Goal: Obtain resource: Obtain resource

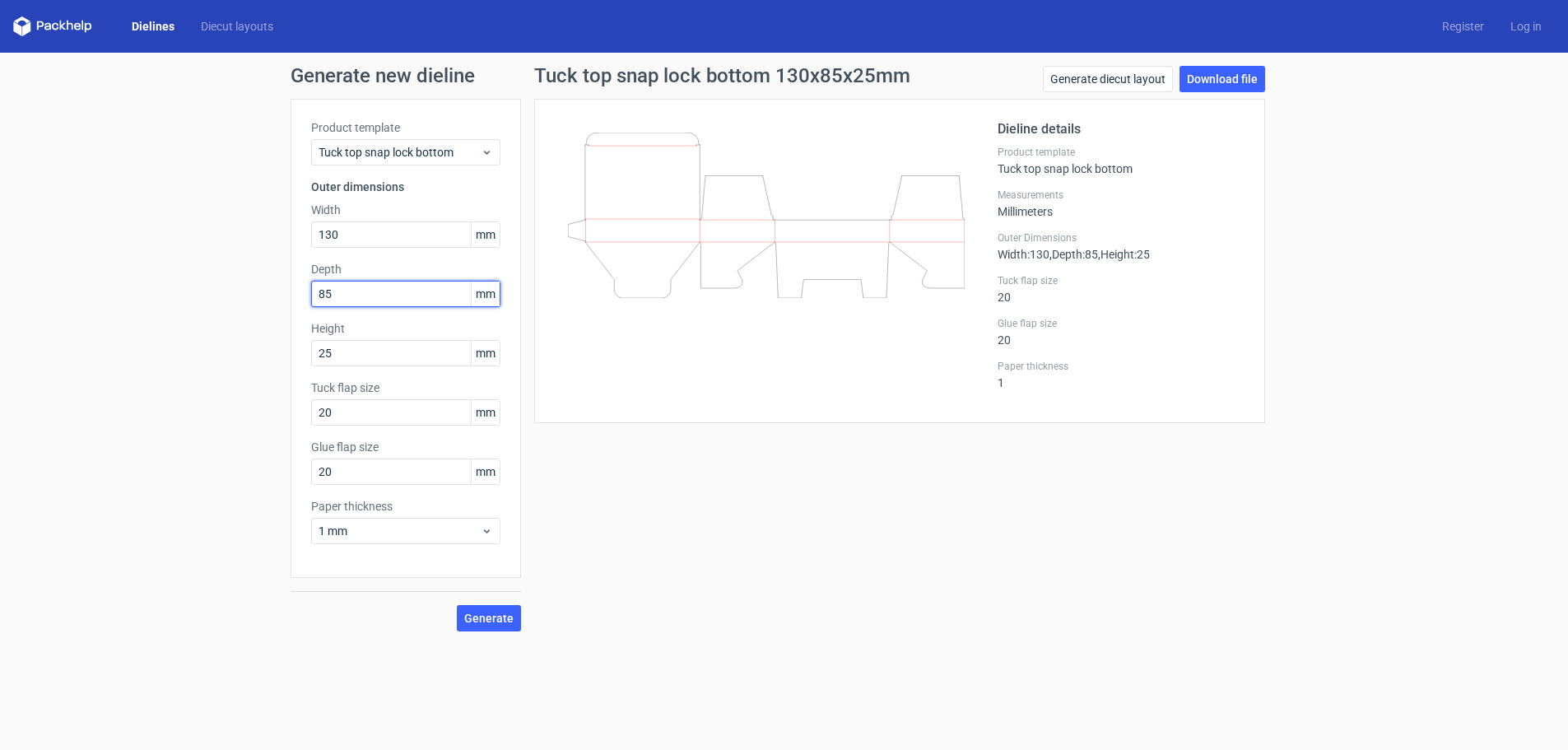
drag, startPoint x: 364, startPoint y: 292, endPoint x: 279, endPoint y: 289, distance: 85.1
click at [279, 289] on div "Generate new dieline Product template Tuck top snap lock bottom Outer dimension…" at bounding box center [784, 348] width 1568 height 591
click at [456, 605] on button "Generate" at bounding box center [488, 618] width 64 height 27
drag, startPoint x: 301, startPoint y: 291, endPoint x: 257, endPoint y: 291, distance: 44.0
click at [257, 291] on div "Generate new dieline Product template Tuck top snap lock bottom Outer dimension…" at bounding box center [784, 348] width 1568 height 591
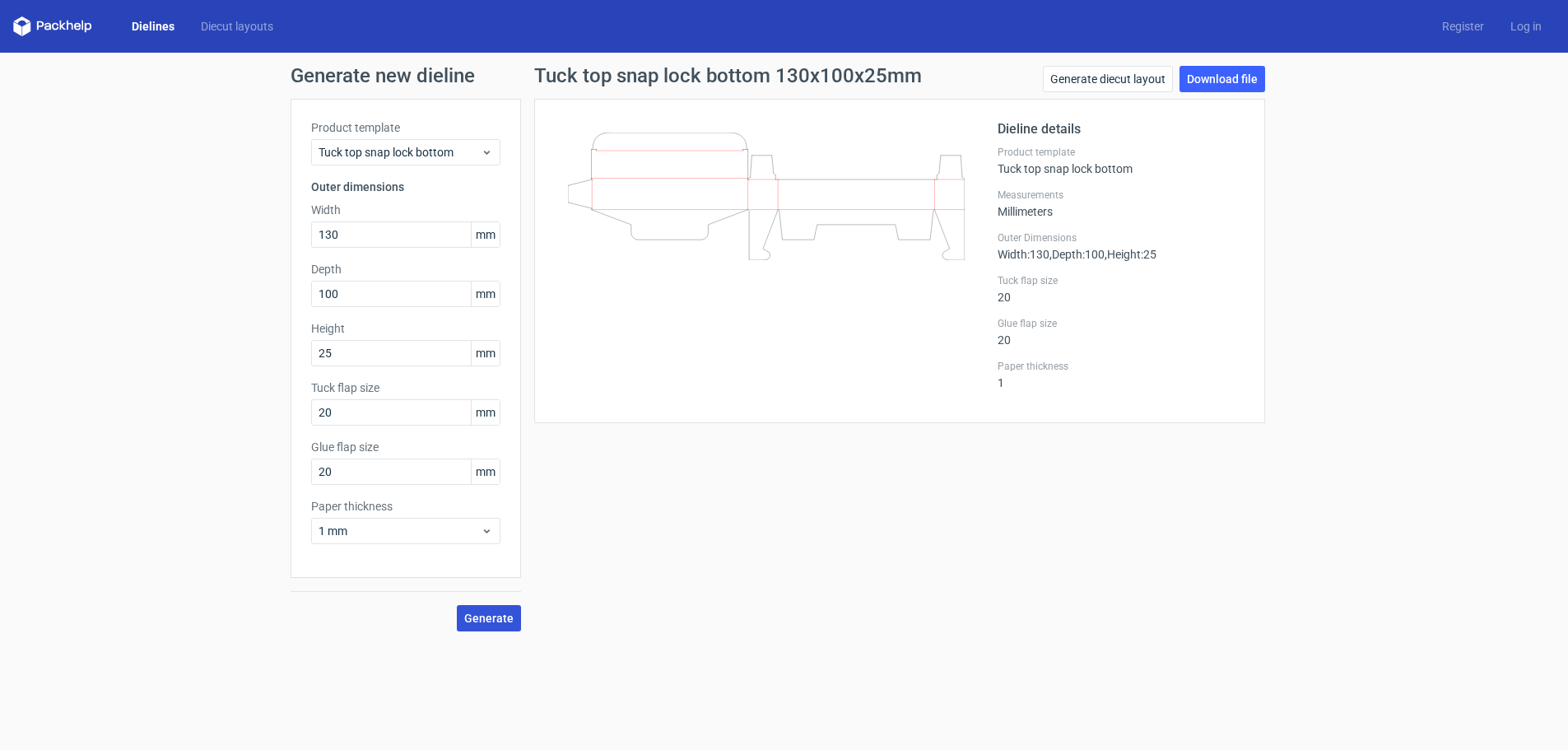
click at [477, 623] on span "Generate" at bounding box center [489, 618] width 50 height 12
drag, startPoint x: 329, startPoint y: 292, endPoint x: 270, endPoint y: 292, distance: 59.0
click at [270, 292] on div "Generate new dieline Product template Tuck top snap lock bottom Outer dimension…" at bounding box center [784, 348] width 1568 height 591
click at [506, 613] on span "Generate" at bounding box center [489, 618] width 50 height 12
drag, startPoint x: 365, startPoint y: 296, endPoint x: 301, endPoint y: 298, distance: 64.0
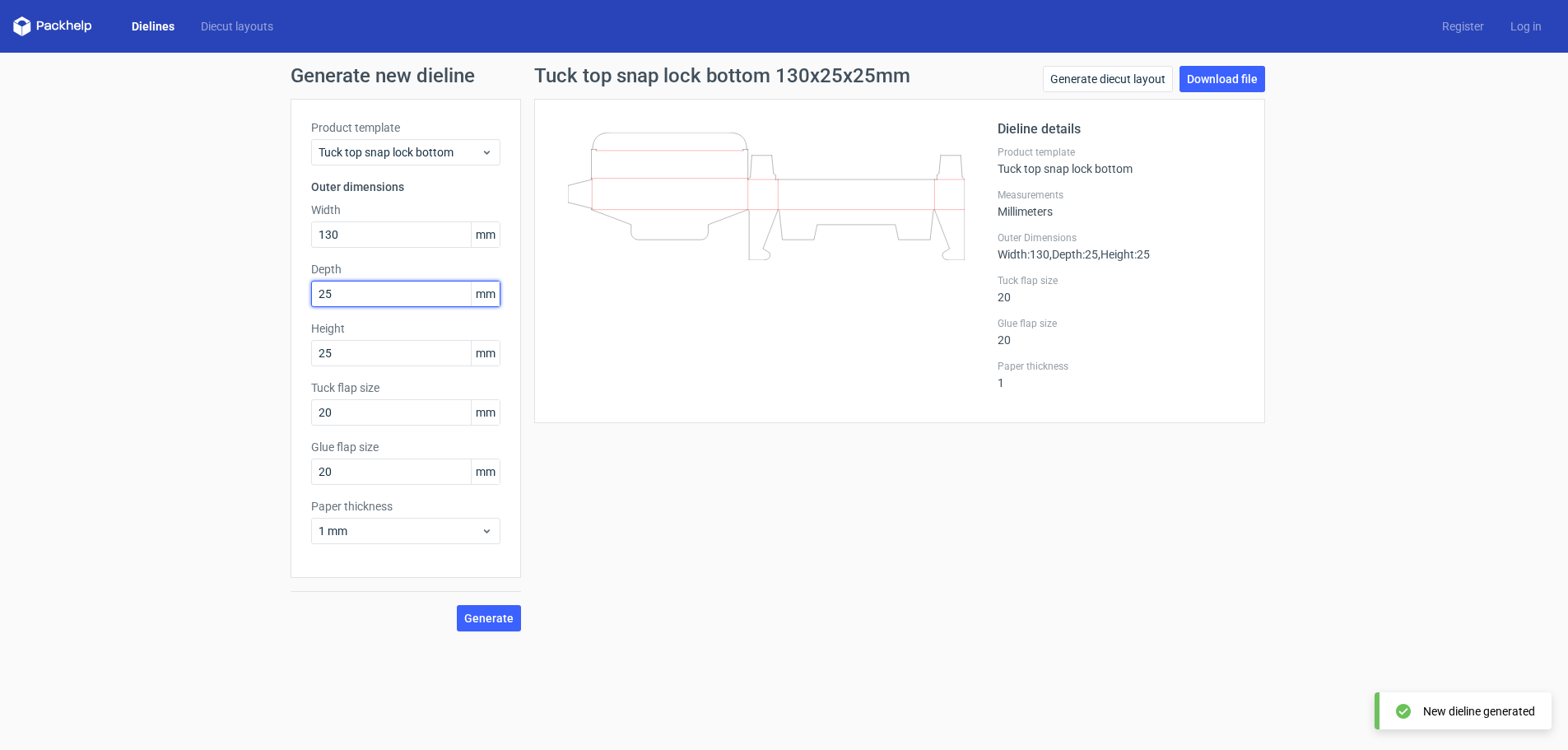
click at [301, 298] on div "Product template Tuck top snap lock bottom Outer dimensions Width 130 mm Depth …" at bounding box center [406, 338] width 230 height 479
click at [499, 616] on span "Generate" at bounding box center [489, 618] width 50 height 12
drag, startPoint x: 293, startPoint y: 281, endPoint x: 191, endPoint y: 276, distance: 102.1
click at [191, 276] on div "Generate new dieline Product template Tuck top snap lock bottom Outer dimension…" at bounding box center [784, 348] width 1568 height 591
type input "80"
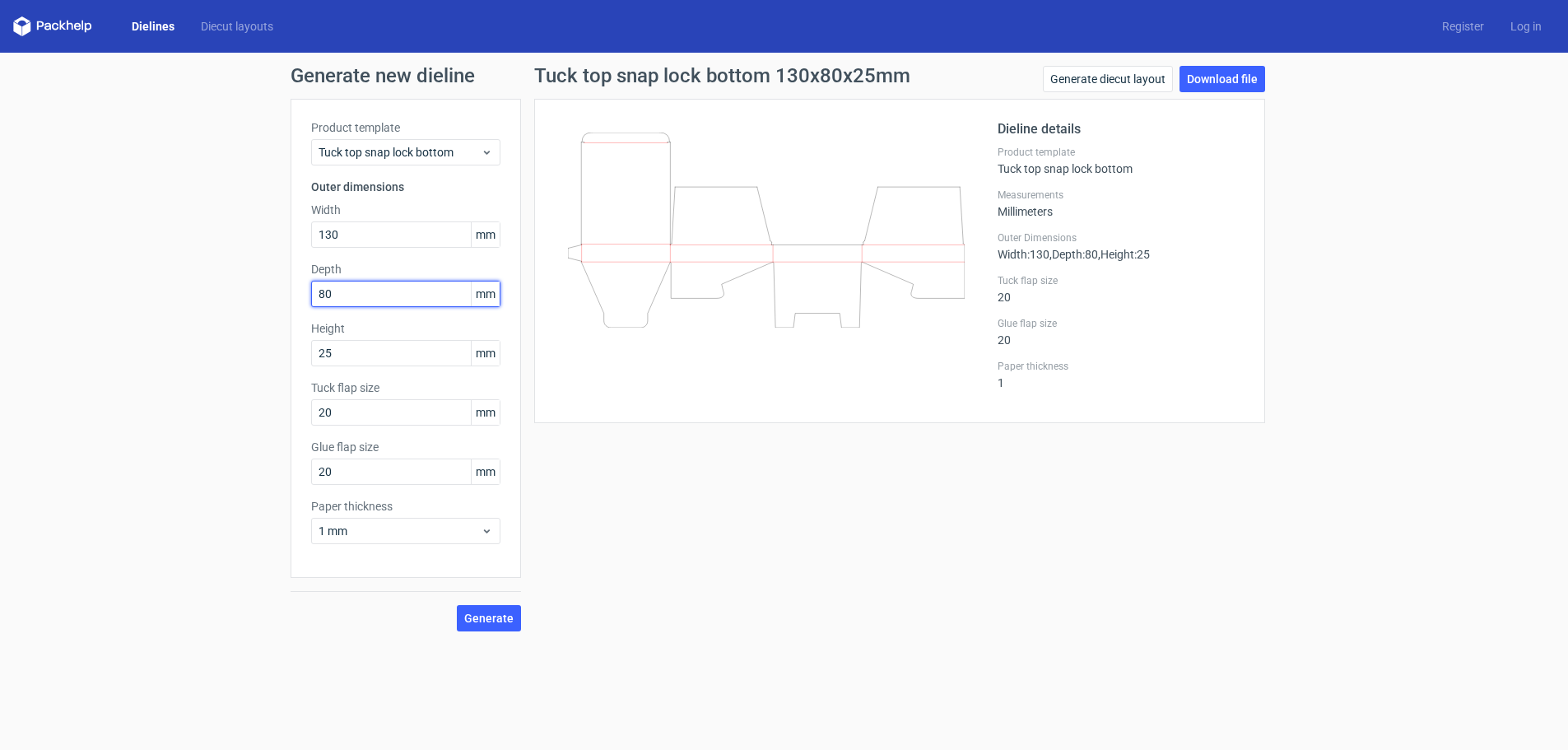
click at [456, 605] on button "Generate" at bounding box center [488, 618] width 64 height 27
drag, startPoint x: 342, startPoint y: 237, endPoint x: 303, endPoint y: 237, distance: 39.0
click at [303, 237] on div "Product template Tuck top snap lock bottom Outer dimensions Width 130 mm Depth …" at bounding box center [406, 338] width 230 height 479
click at [456, 605] on button "Generate" at bounding box center [488, 618] width 64 height 27
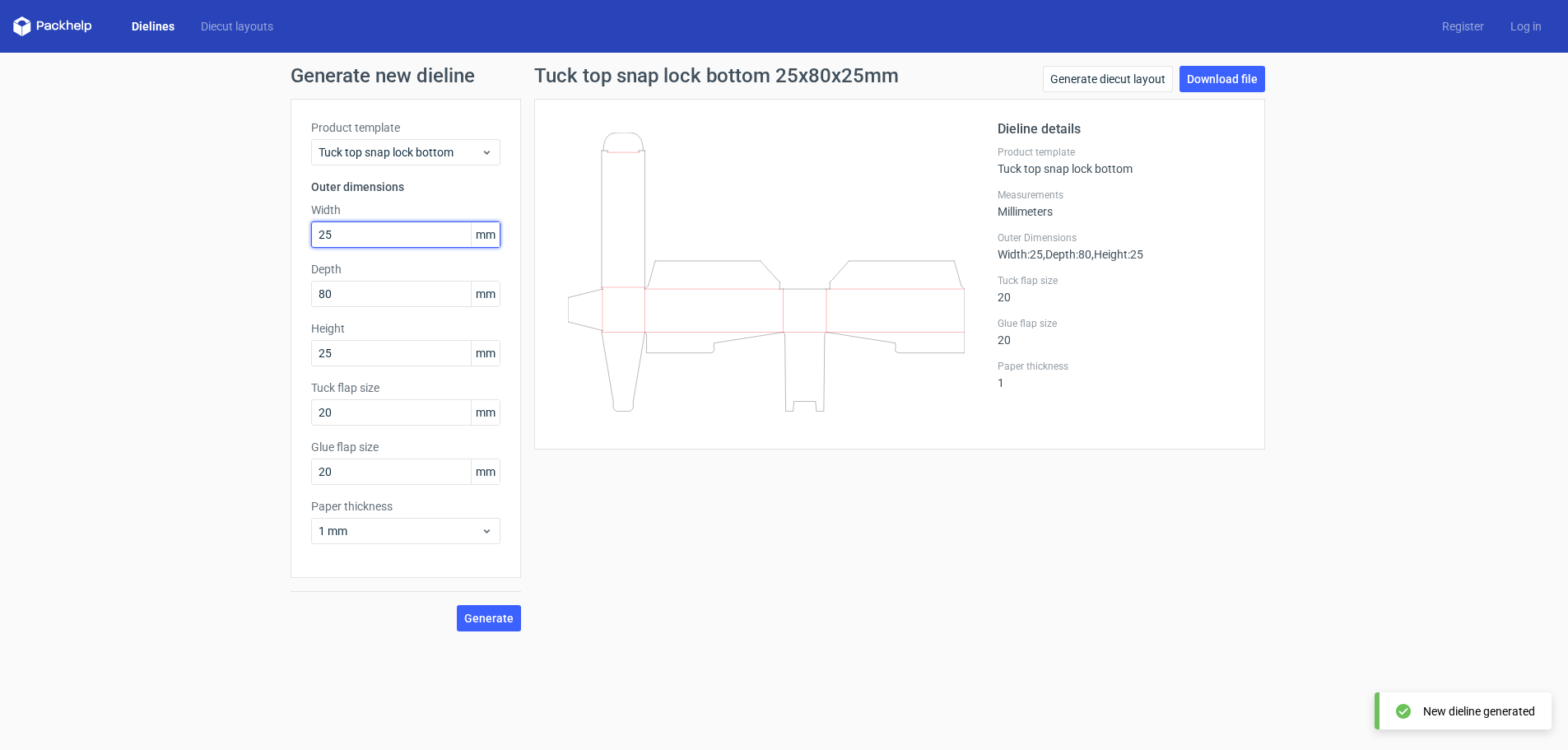
drag, startPoint x: 376, startPoint y: 231, endPoint x: 302, endPoint y: 231, distance: 74.0
click at [302, 231] on div "Product template Tuck top snap lock bottom Outer dimensions Width 25 mm Depth 8…" at bounding box center [406, 338] width 230 height 479
type input "135"
click at [456, 605] on button "Generate" at bounding box center [488, 618] width 64 height 27
drag, startPoint x: 380, startPoint y: 352, endPoint x: 286, endPoint y: 351, distance: 94.0
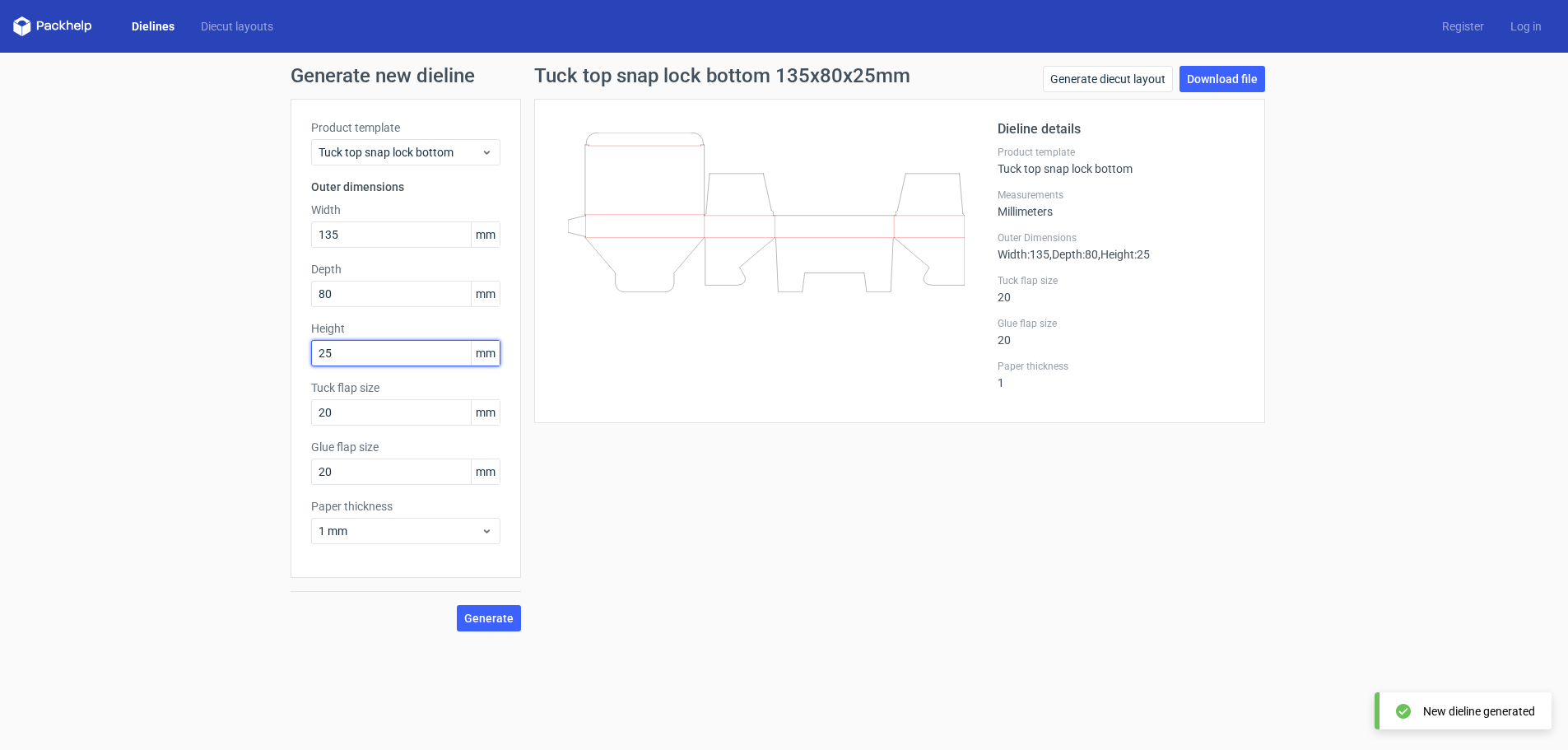
click at [286, 351] on div "Generate new dieline Product template Tuck top snap lock bottom Outer dimension…" at bounding box center [784, 348] width 1568 height 591
type input "30"
click at [456, 605] on button "Generate" at bounding box center [488, 618] width 64 height 27
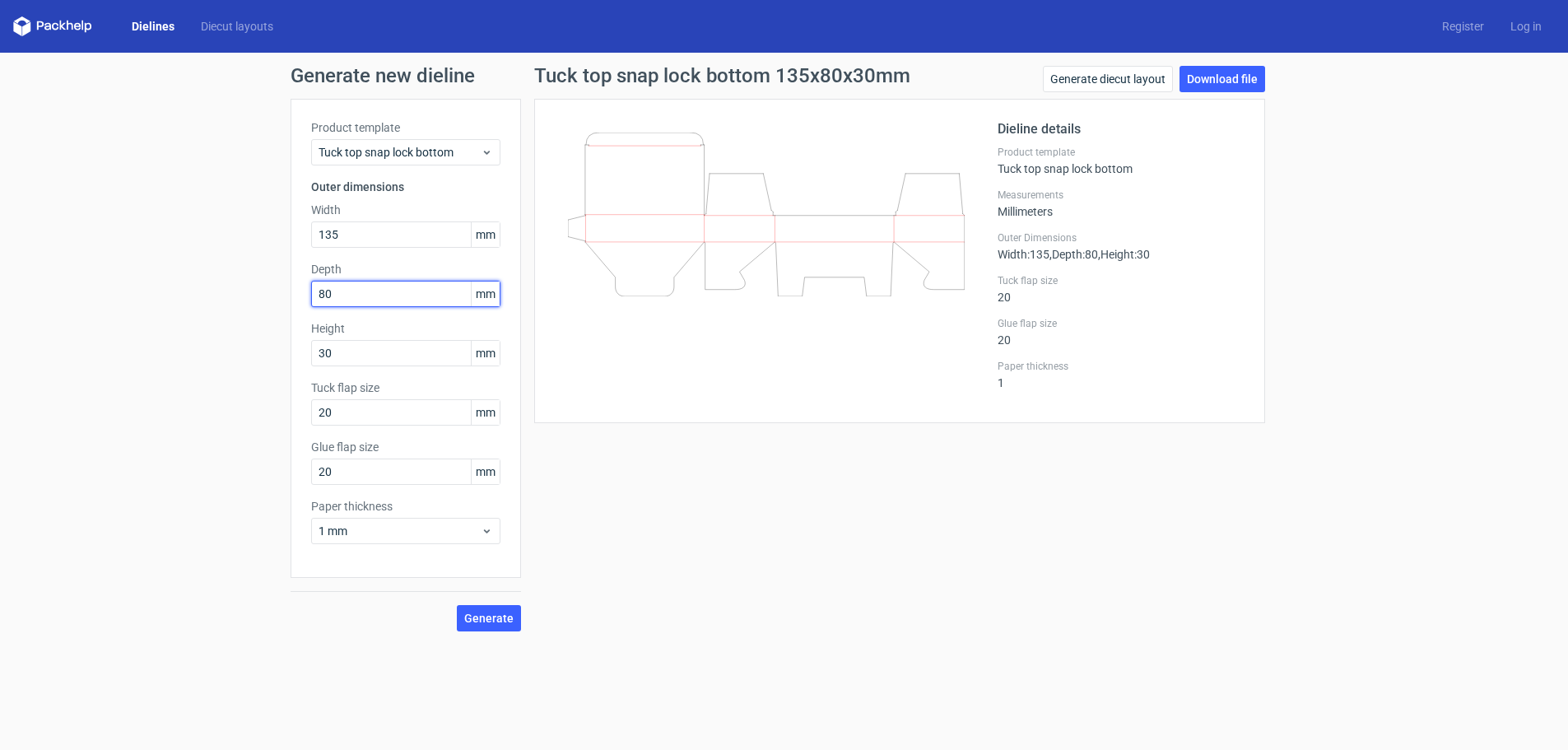
drag, startPoint x: 314, startPoint y: 281, endPoint x: 246, endPoint y: 285, distance: 68.1
click at [246, 285] on div "Generate new dieline Product template Tuck top snap lock bottom Outer dimension…" at bounding box center [784, 348] width 1568 height 591
click at [456, 605] on button "Generate" at bounding box center [488, 618] width 64 height 27
drag, startPoint x: 336, startPoint y: 294, endPoint x: 296, endPoint y: 294, distance: 40.0
click at [296, 294] on div "Product template Tuck top snap lock bottom Outer dimensions Width 135 mm Depth …" at bounding box center [406, 338] width 230 height 479
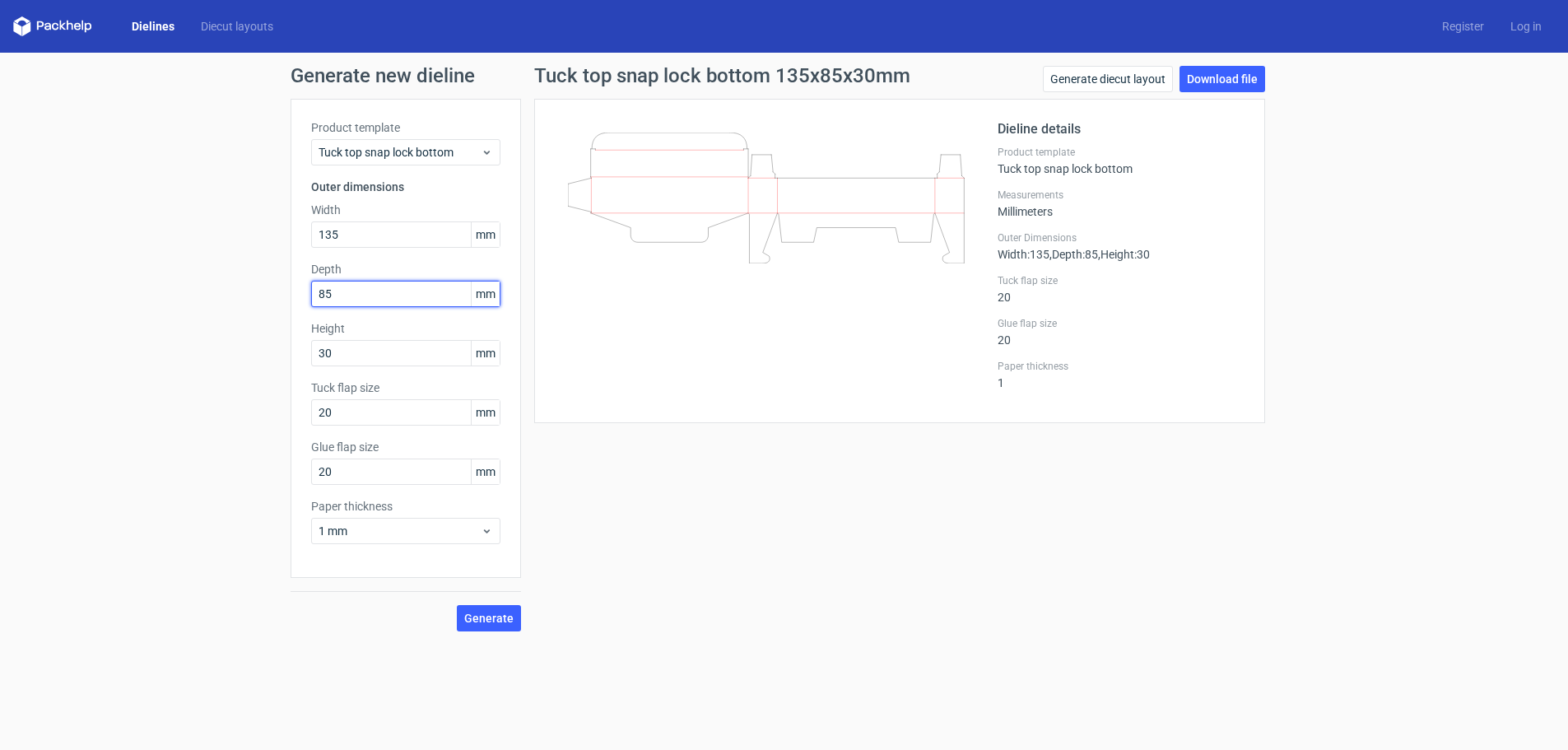
type input "85"
click at [456, 605] on button "Generate" at bounding box center [488, 618] width 64 height 27
click at [363, 228] on input "135" at bounding box center [406, 235] width 190 height 27
type input "140"
click at [456, 605] on button "Generate" at bounding box center [488, 618] width 64 height 27
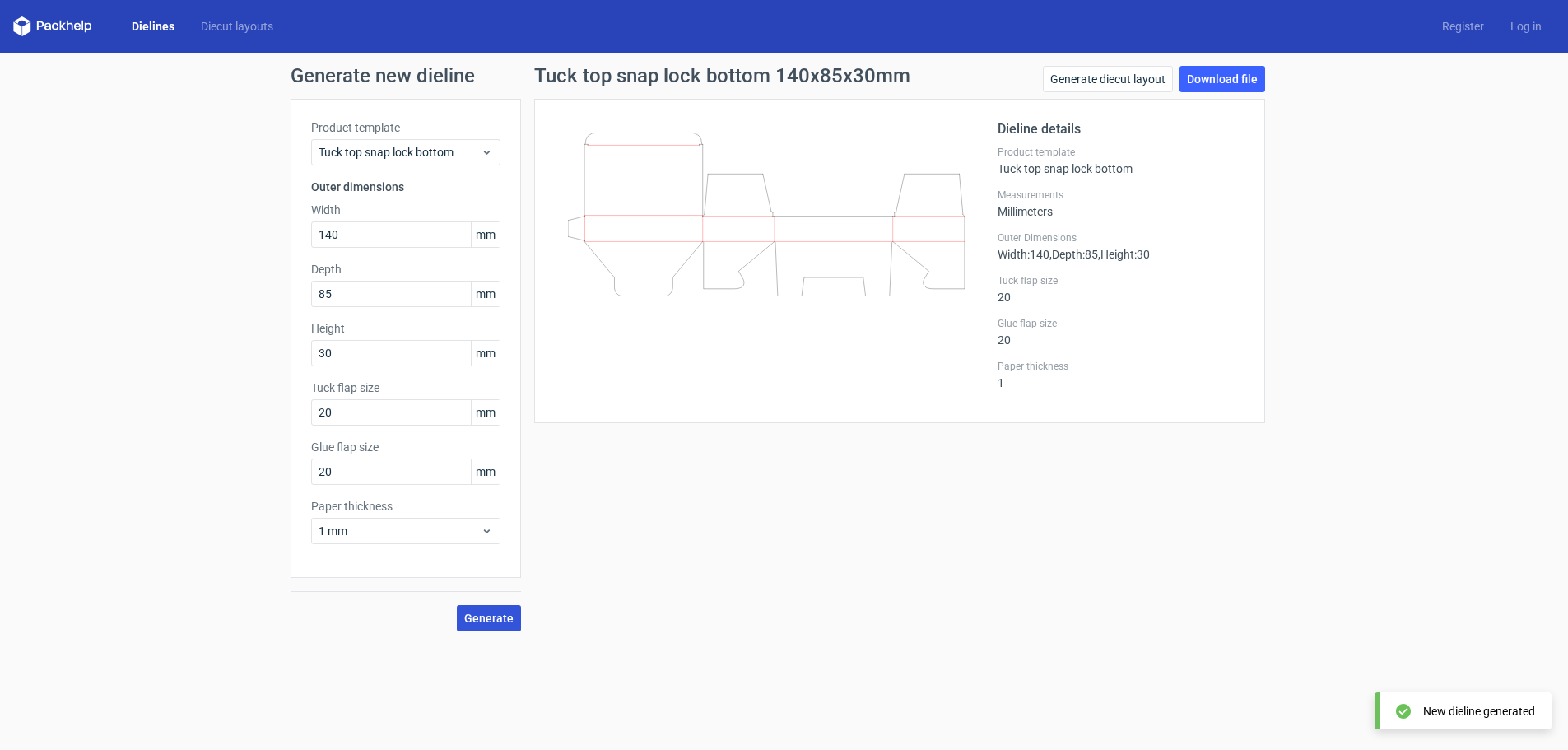
click at [500, 624] on span "Generate" at bounding box center [489, 618] width 50 height 12
click at [1221, 75] on link "Download file" at bounding box center [1221, 79] width 86 height 27
click at [1119, 79] on link "Generate diecut layout" at bounding box center [1107, 79] width 130 height 27
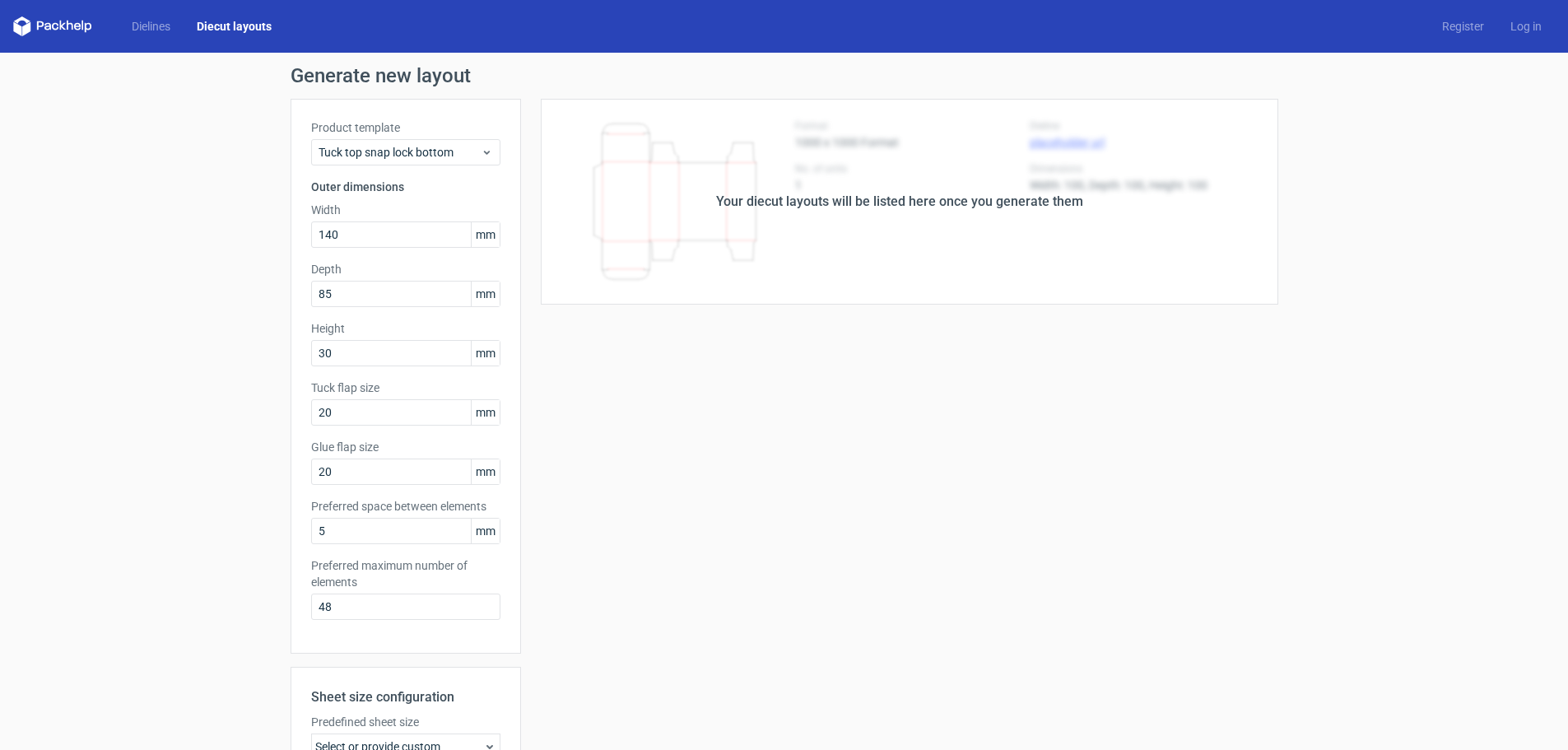
scroll to position [255, 0]
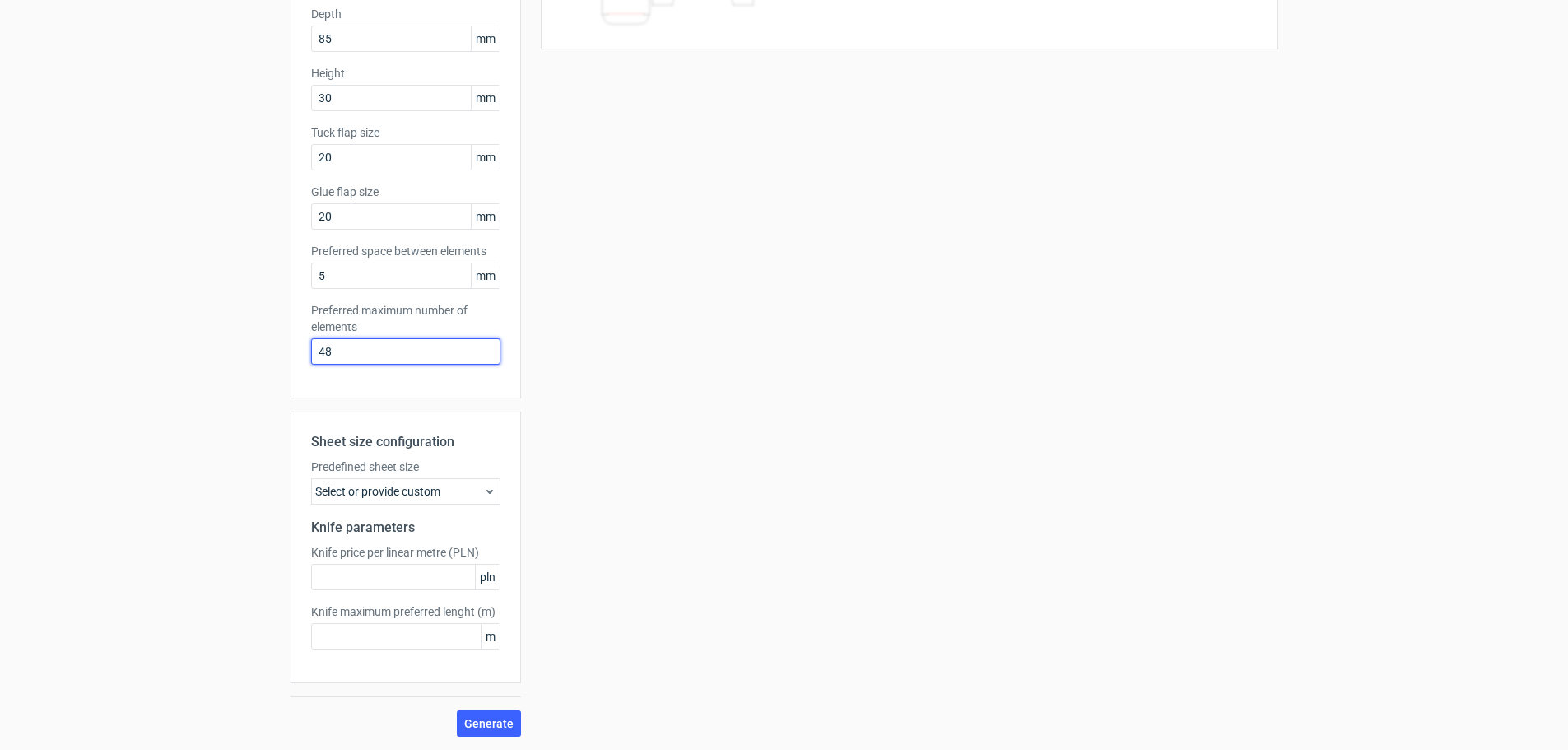
drag, startPoint x: 331, startPoint y: 342, endPoint x: 269, endPoint y: 327, distance: 63.8
click at [269, 327] on div "Generate new layout Product template Tuck top snap lock bottom Outer dimensions…" at bounding box center [784, 274] width 1568 height 952
click at [465, 480] on div "Select or provide custom" at bounding box center [406, 491] width 190 height 27
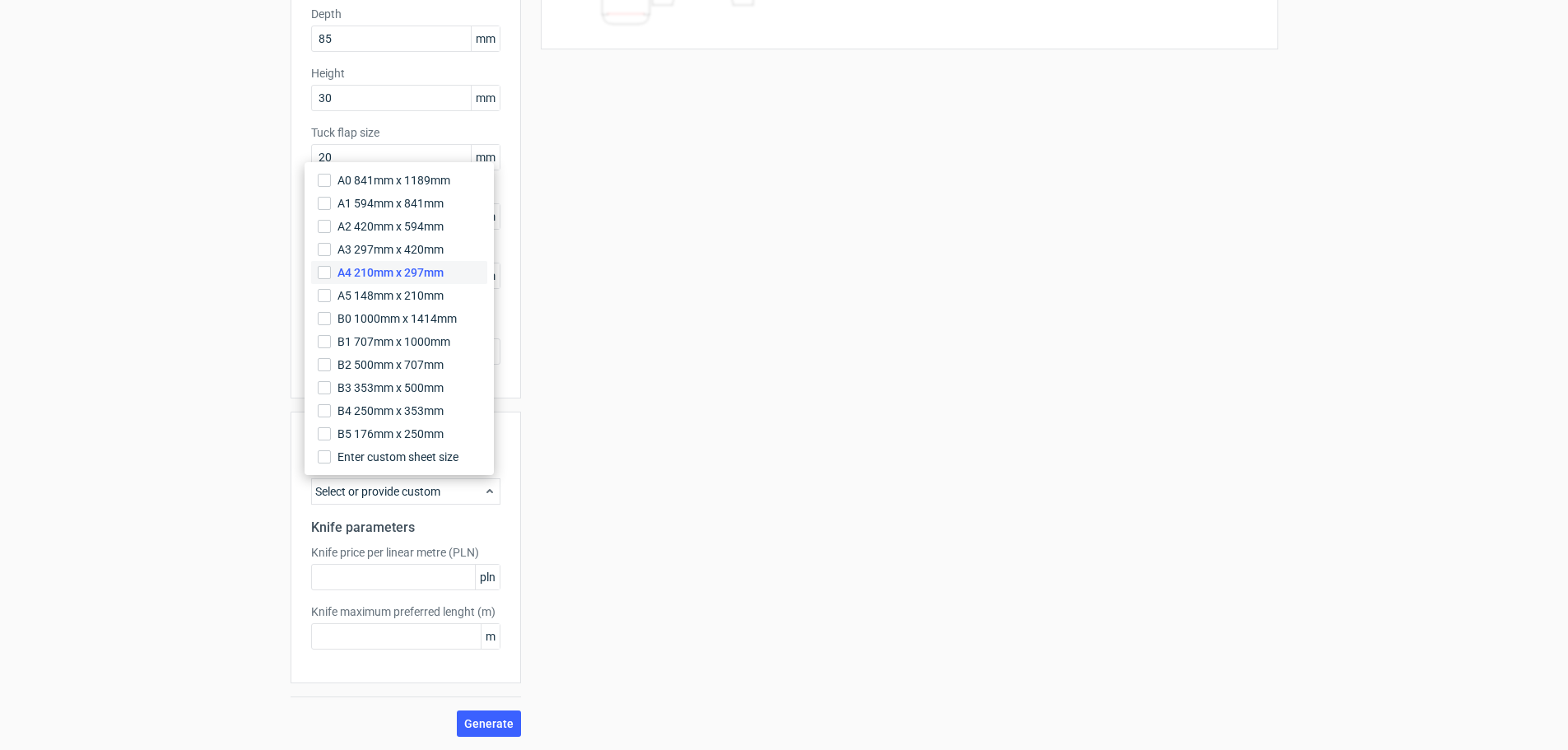
click at [396, 266] on span "A4 210mm x 297mm" at bounding box center [391, 272] width 106 height 17
click at [331, 266] on input "A4 210mm x 297mm" at bounding box center [324, 272] width 13 height 13
click at [231, 440] on div "Generate new layout Product template Tuck top snap lock bottom Outer dimensions…" at bounding box center [784, 274] width 1568 height 952
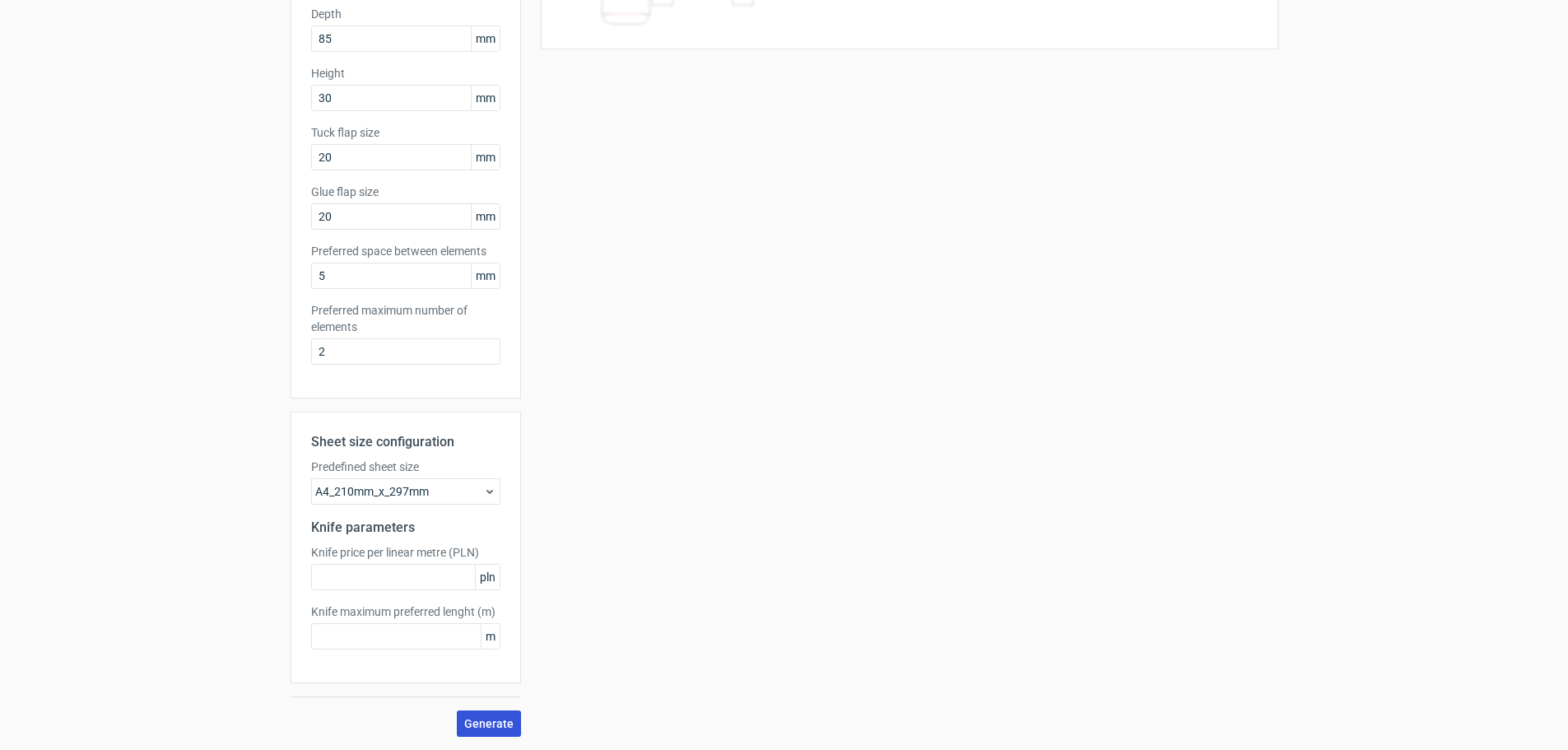
click at [482, 730] on button "Generate" at bounding box center [488, 723] width 64 height 27
drag, startPoint x: 283, startPoint y: 349, endPoint x: 273, endPoint y: 344, distance: 11.2
click at [277, 344] on div "Generate new layout Product template Tuck top snap lock bottom Outer dimensions…" at bounding box center [784, 274] width 1568 height 952
type input "50"
click at [471, 721] on span "Generate" at bounding box center [489, 723] width 50 height 12
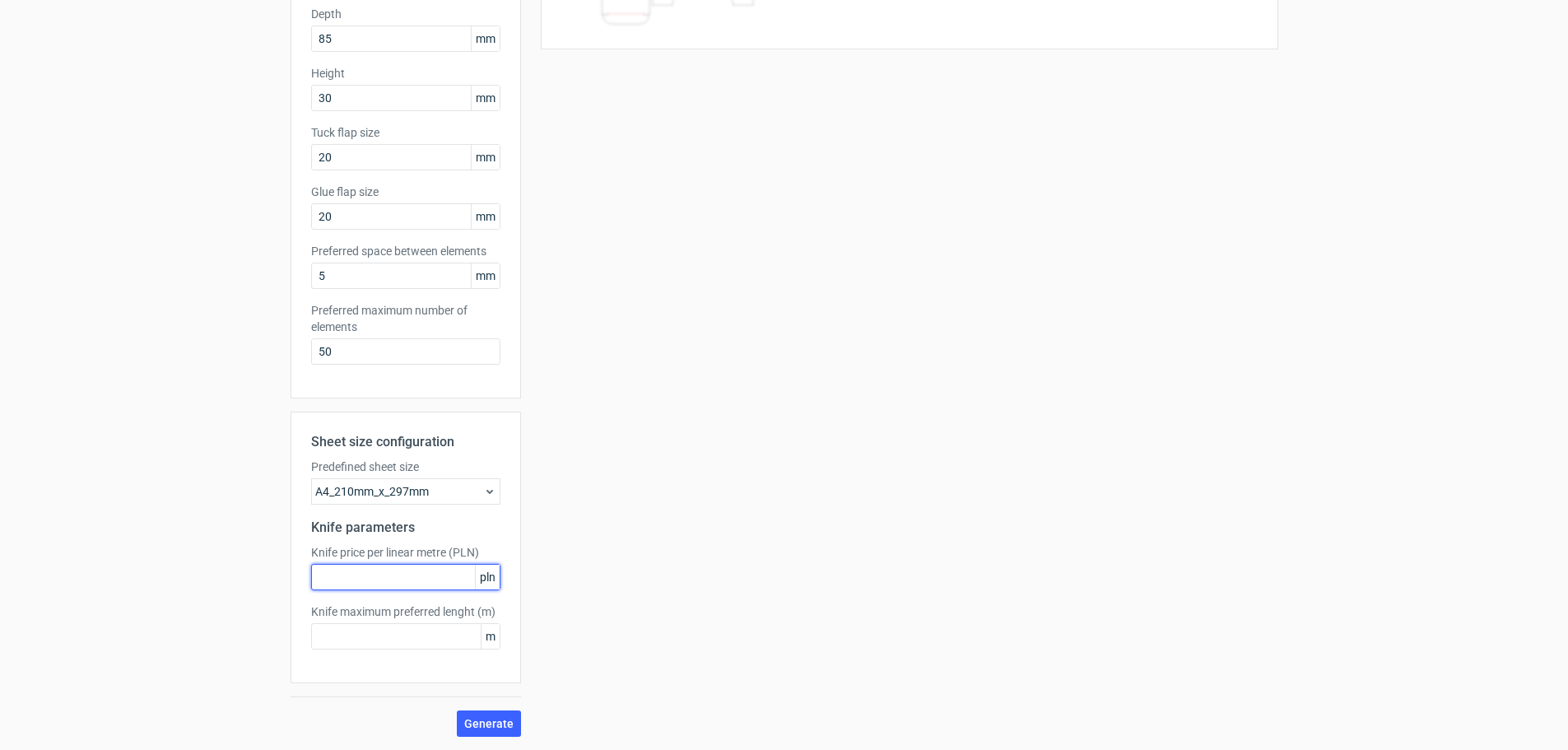
click at [366, 577] on input "text" at bounding box center [406, 577] width 190 height 27
click at [483, 496] on icon at bounding box center [489, 491] width 13 height 13
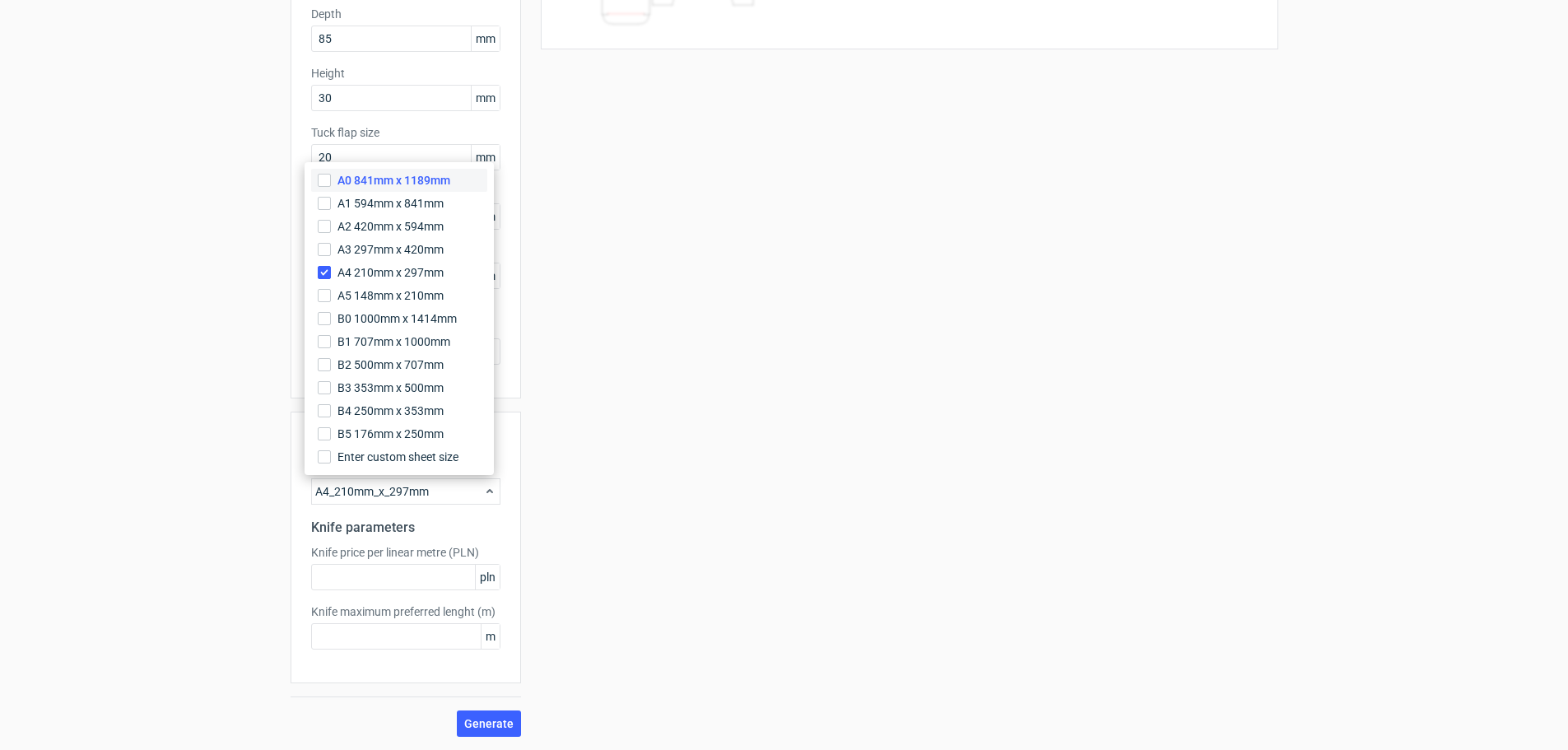
click at [414, 186] on span "A0 841mm x 1189mm" at bounding box center [394, 180] width 113 height 17
click at [331, 186] on input "A0 841mm x 1189mm" at bounding box center [324, 180] width 13 height 13
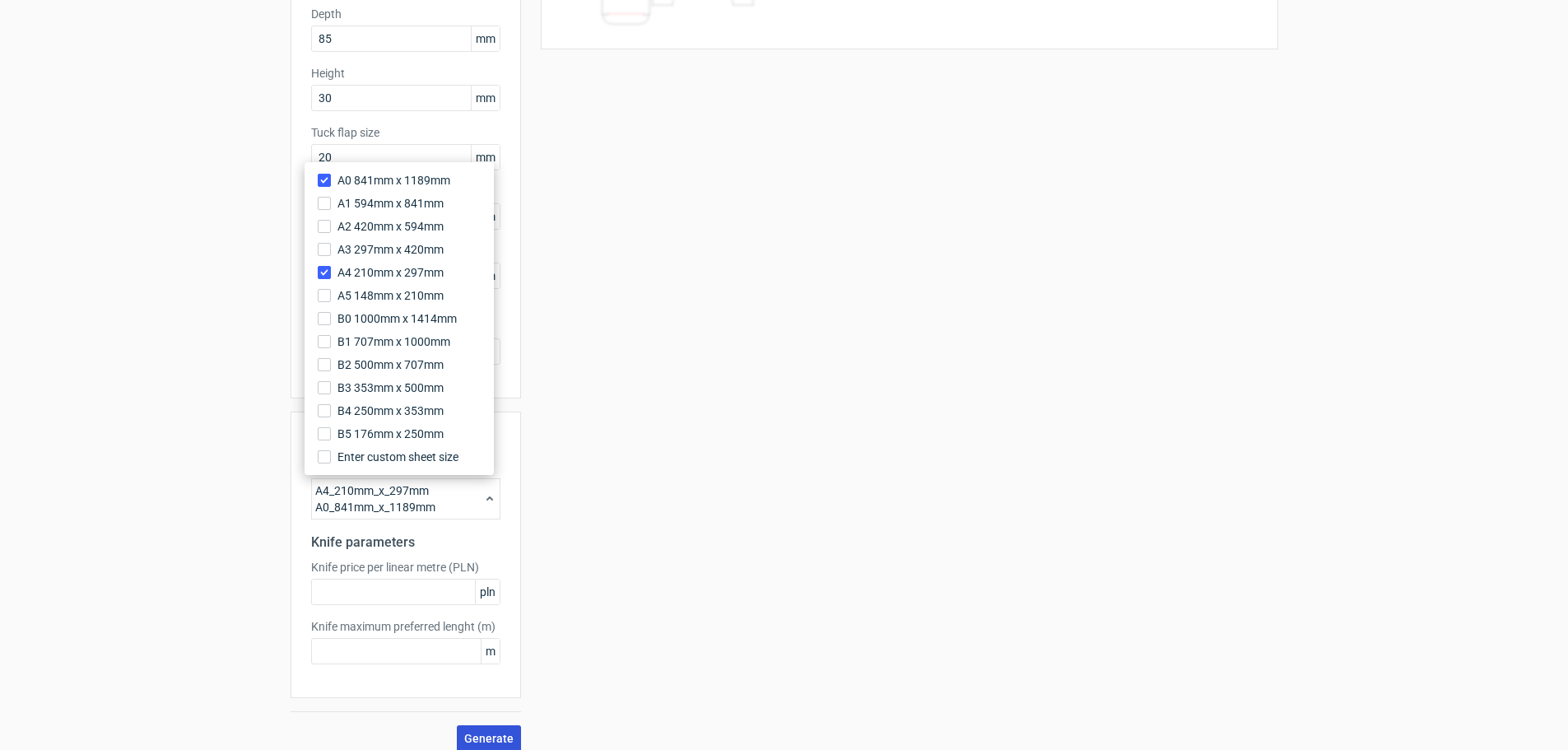
click at [473, 732] on span "Generate" at bounding box center [489, 738] width 50 height 12
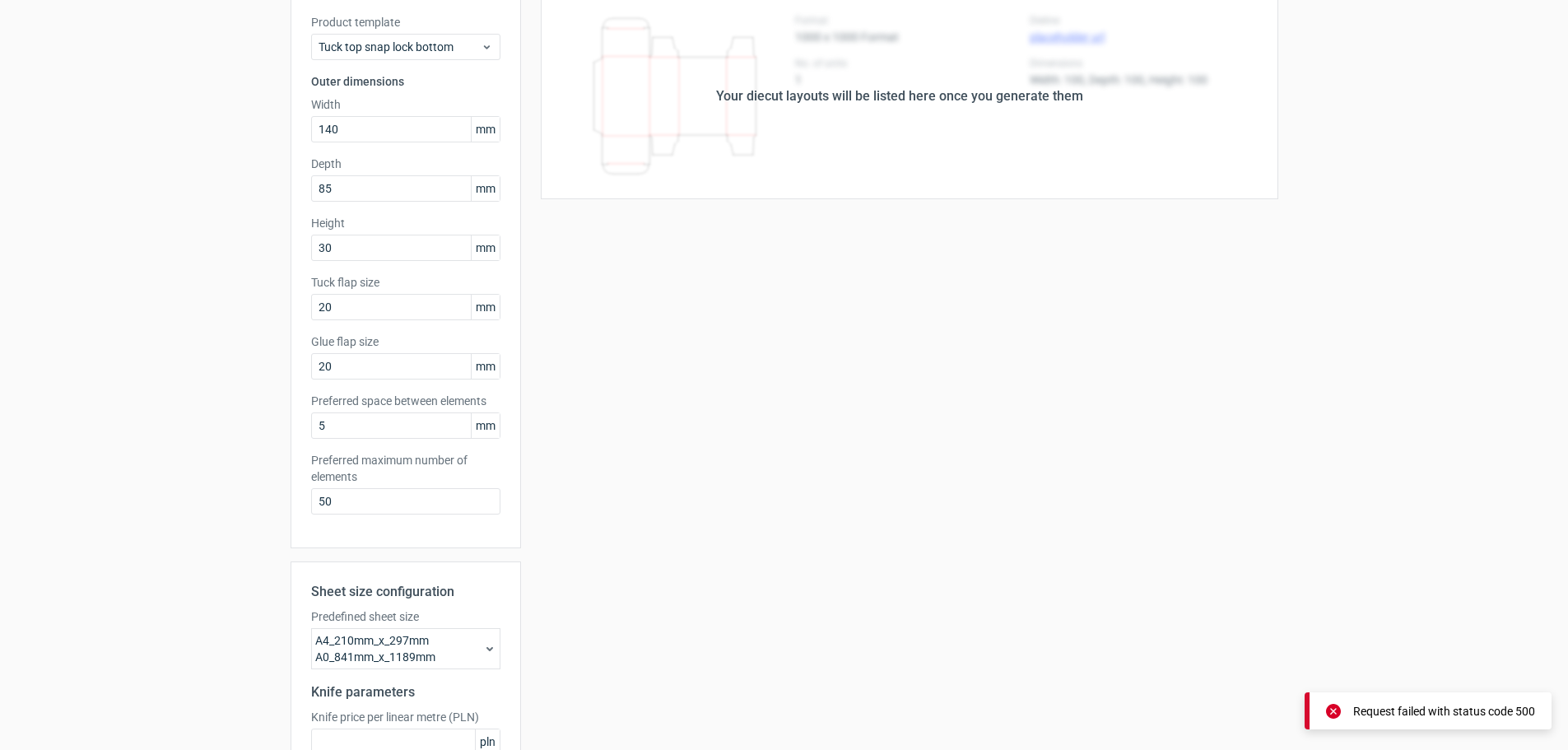
scroll to position [0, 0]
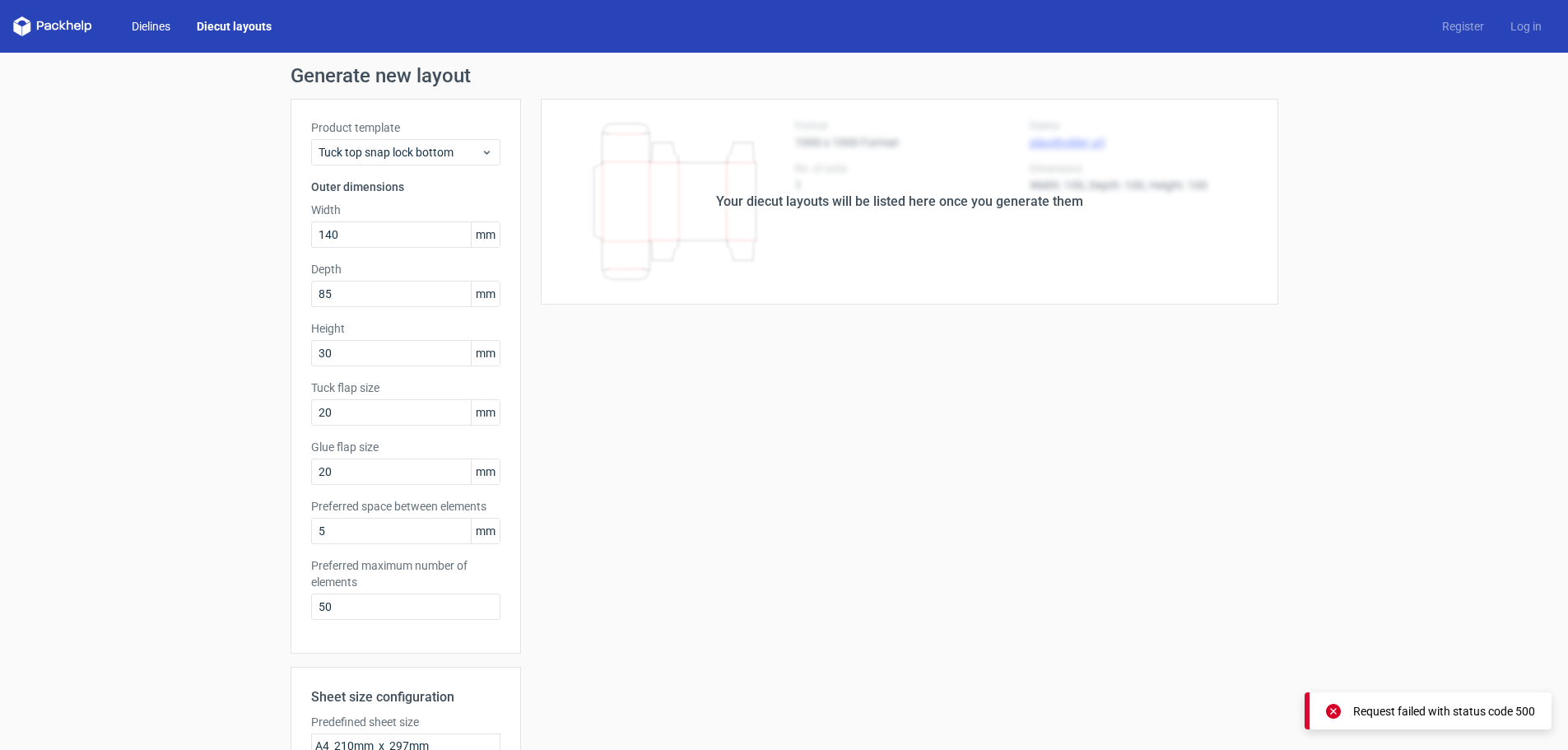
click at [136, 28] on link "Dielines" at bounding box center [151, 26] width 65 height 17
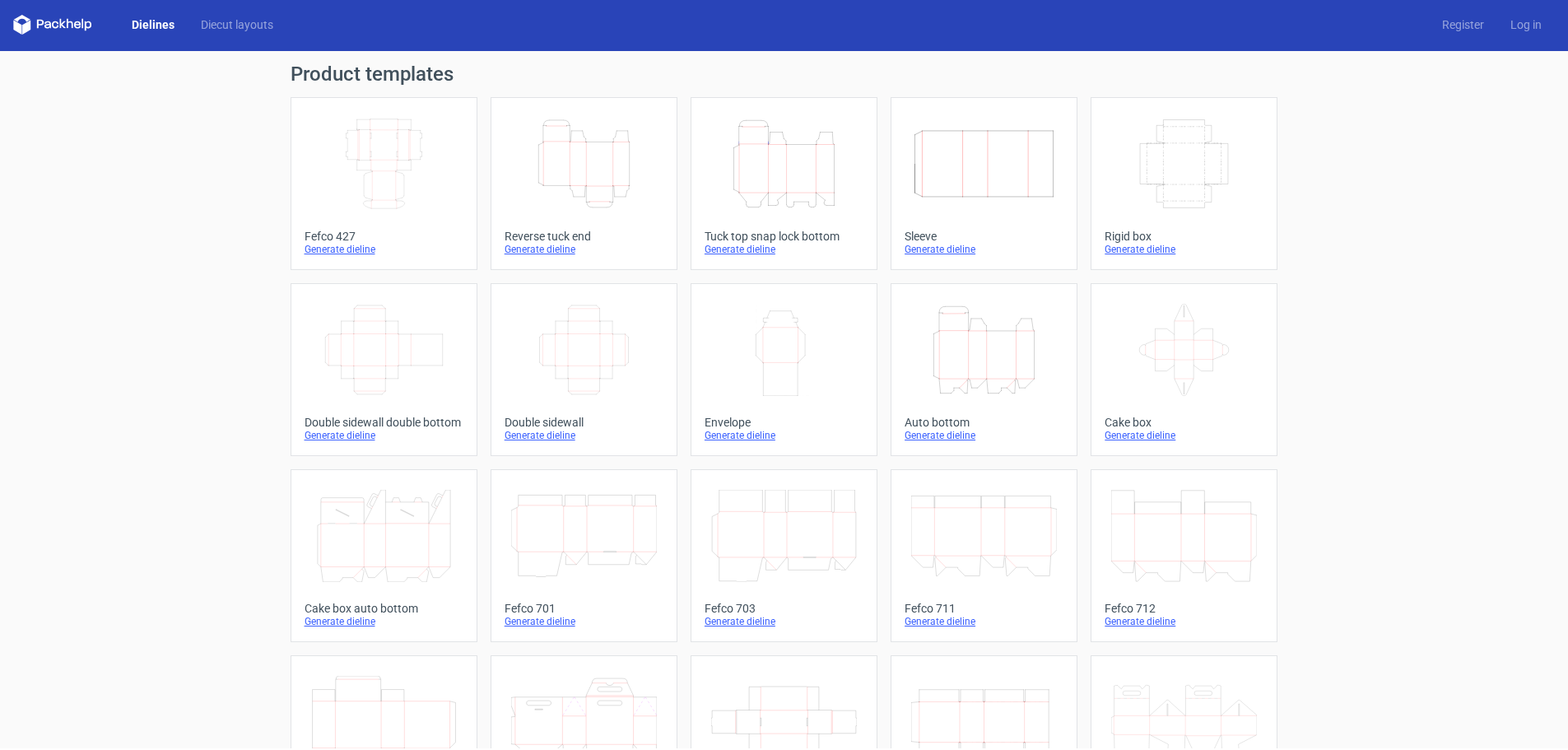
click at [560, 170] on icon "Height Depth Width" at bounding box center [584, 164] width 145 height 92
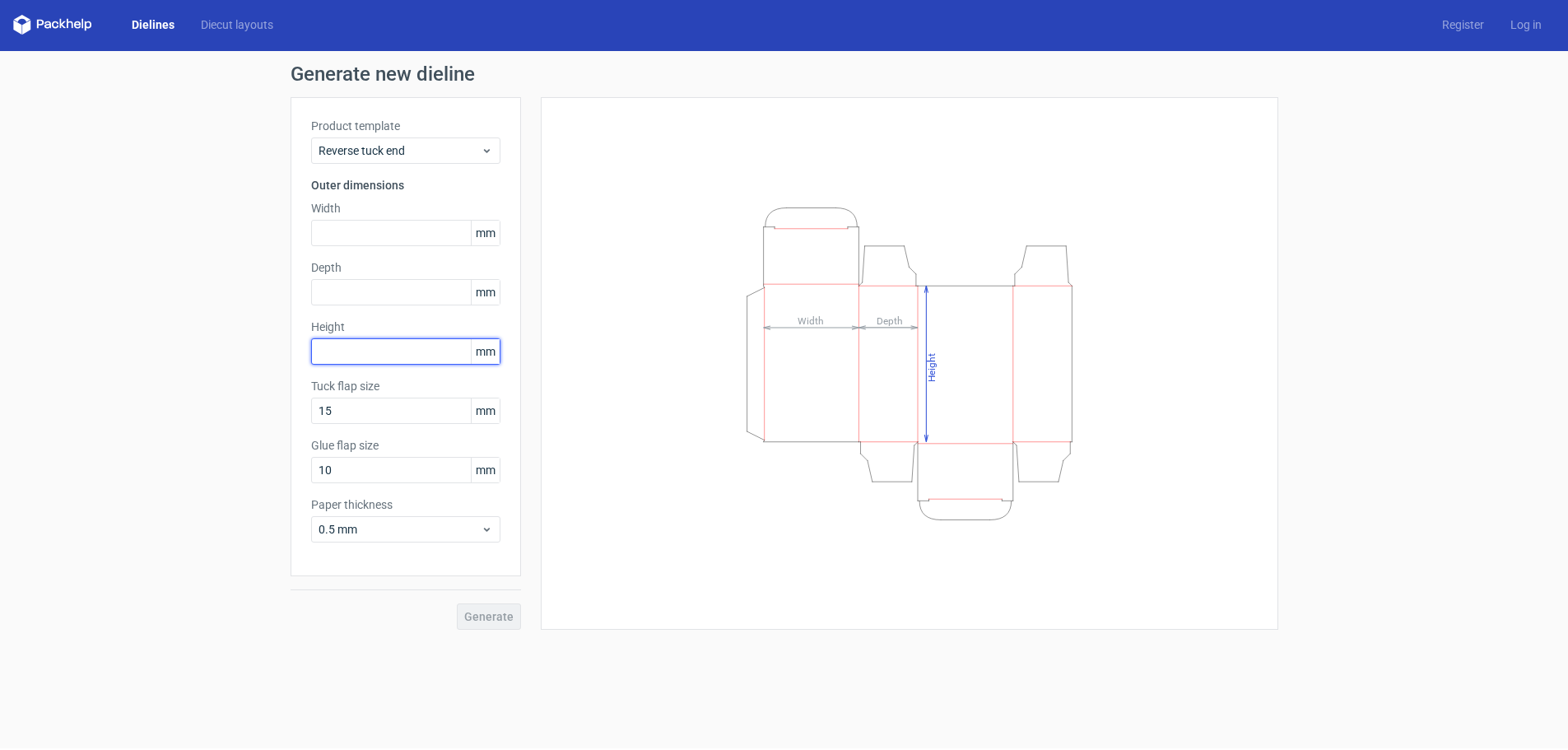
click at [400, 350] on input "text" at bounding box center [406, 352] width 190 height 27
type input "20"
